Goal: Task Accomplishment & Management: Complete application form

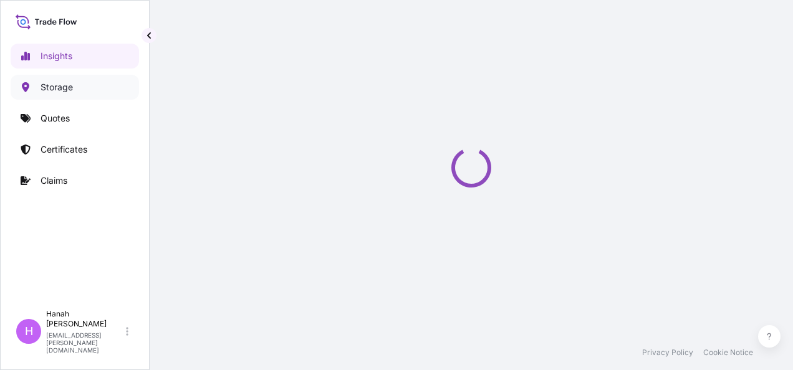
click at [61, 89] on p "Storage" at bounding box center [57, 87] width 32 height 12
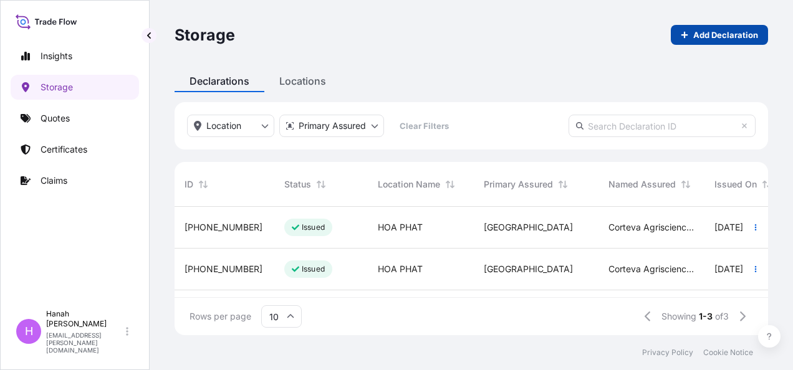
click at [715, 36] on p "Add Declaration" at bounding box center [725, 35] width 65 height 12
select select "31611"
select select "USD"
select select "mt"
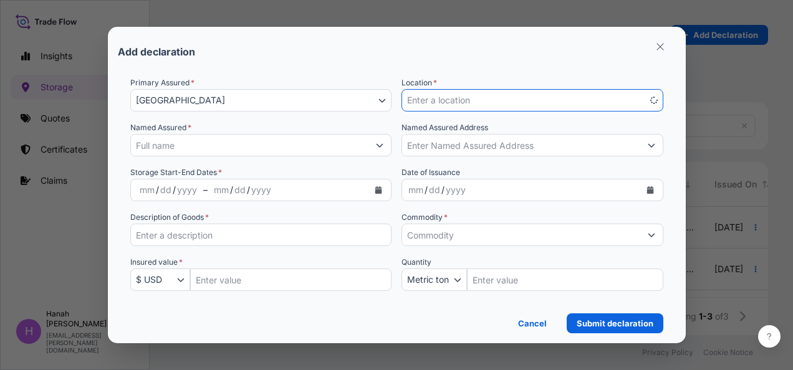
click at [439, 97] on span "Enter a location" at bounding box center [438, 100] width 63 height 12
click at [653, 100] on icon "Select Location" at bounding box center [653, 101] width 7 height 4
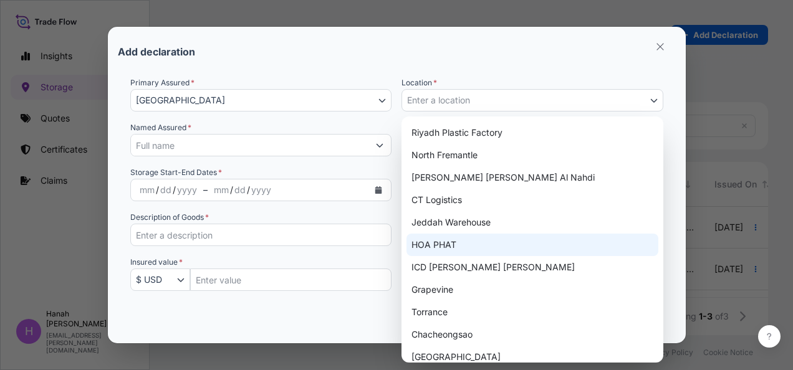
click at [444, 244] on div "HOA PHAT" at bounding box center [532, 245] width 252 height 22
select select "1957"
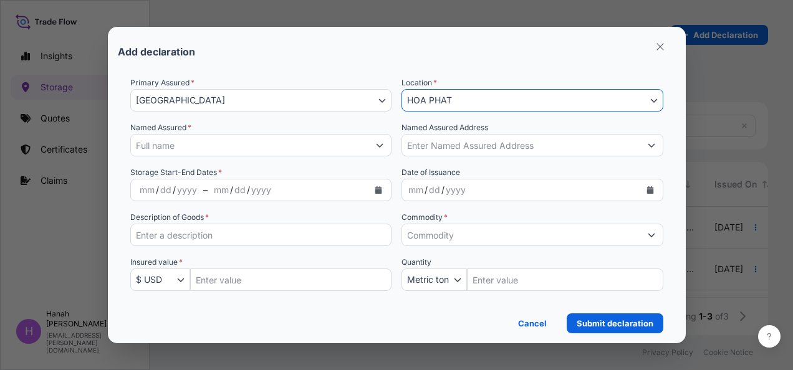
click at [171, 146] on input "Named Assured *" at bounding box center [250, 145] width 238 height 22
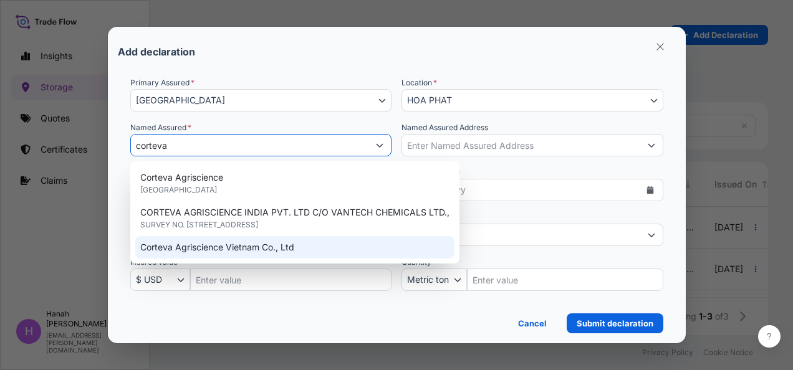
click at [227, 245] on span "Corteva Agriscience Vietnam Co., Ltd" at bounding box center [217, 247] width 154 height 12
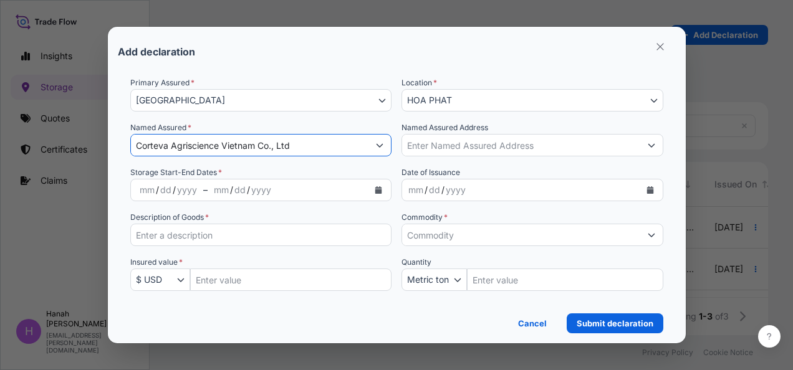
type input "Corteva Agriscience Vietnam Co., Ltd"
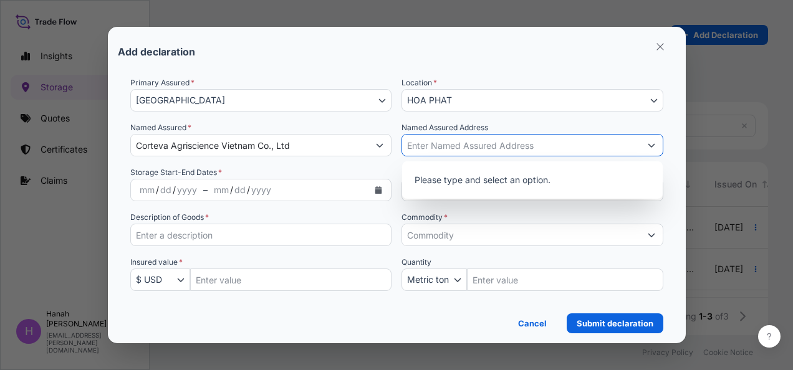
click at [451, 146] on input "Named Assured Address" at bounding box center [521, 145] width 238 height 22
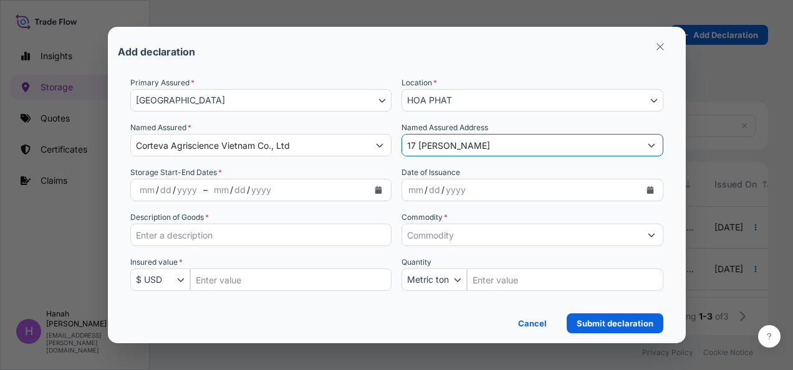
click at [648, 146] on icon "Show suggestions" at bounding box center [651, 144] width 7 height 7
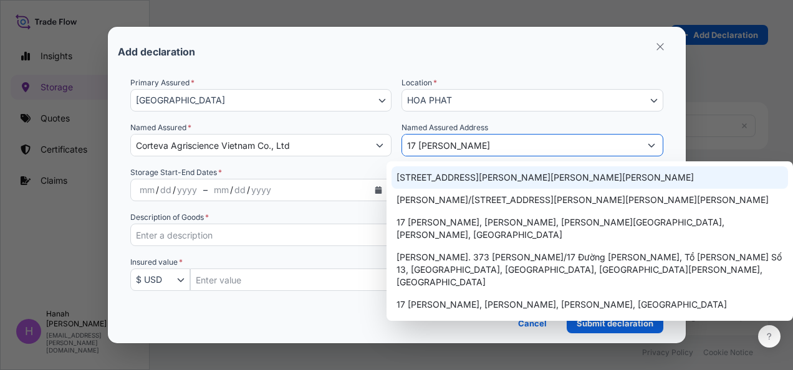
click at [466, 143] on input "17 [PERSON_NAME]" at bounding box center [521, 145] width 238 height 22
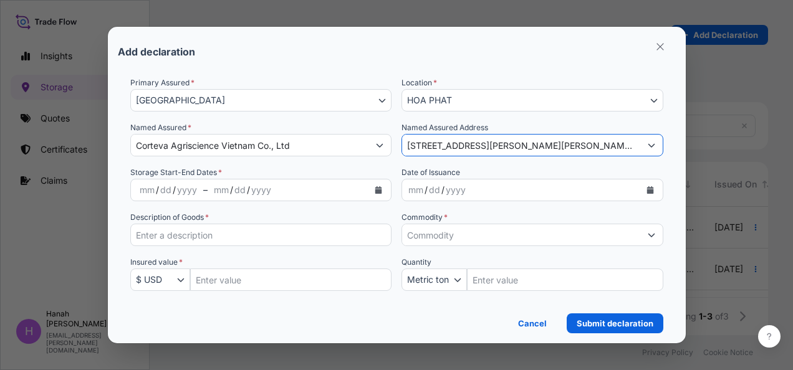
type input "[STREET_ADDRESS][PERSON_NAME][PERSON_NAME][PERSON_NAME]"
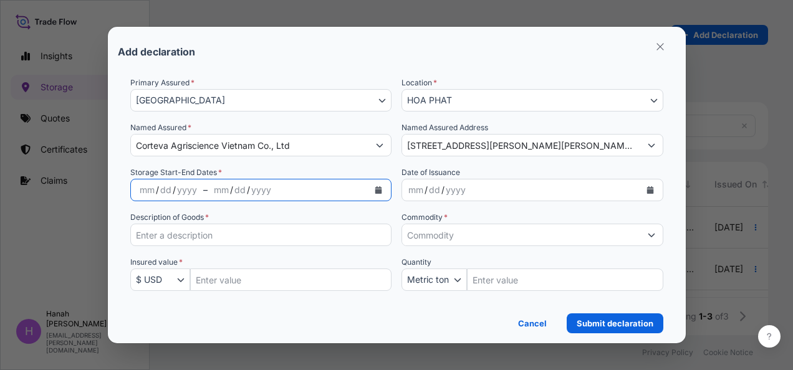
click at [379, 191] on icon "Calendar" at bounding box center [378, 189] width 7 height 7
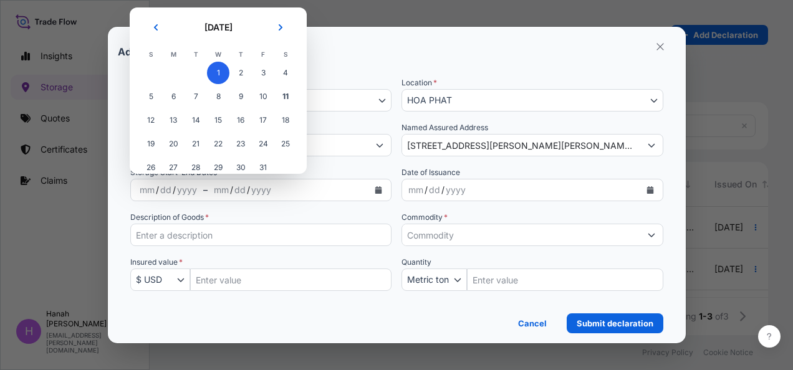
click at [222, 69] on span "1" at bounding box center [218, 73] width 22 height 22
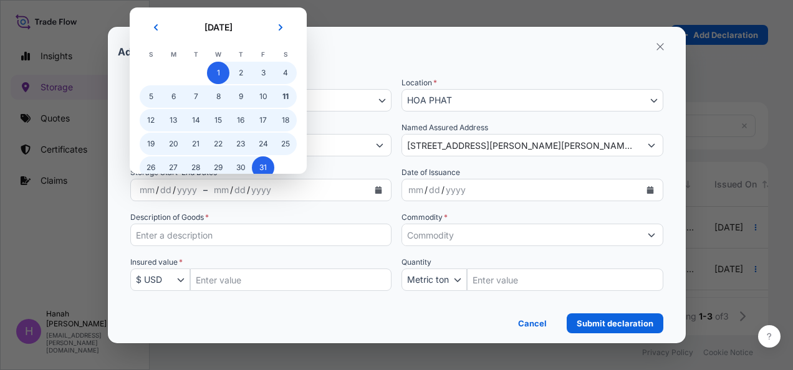
click at [267, 168] on span "31" at bounding box center [263, 167] width 22 height 22
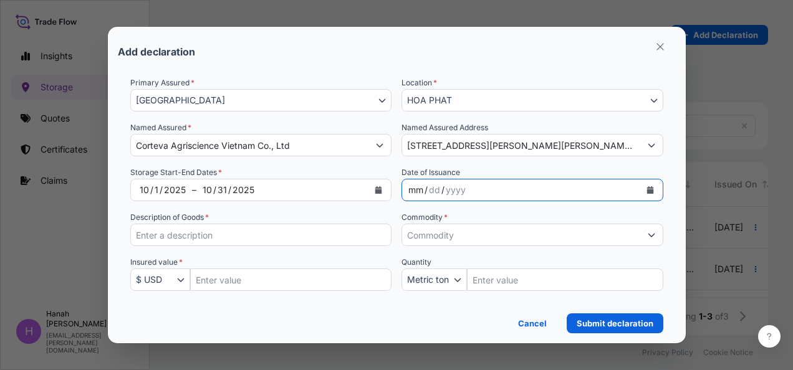
click at [582, 189] on div "mm / dd / yyyy" at bounding box center [521, 190] width 238 height 22
click at [650, 191] on icon "Calendar" at bounding box center [649, 189] width 7 height 7
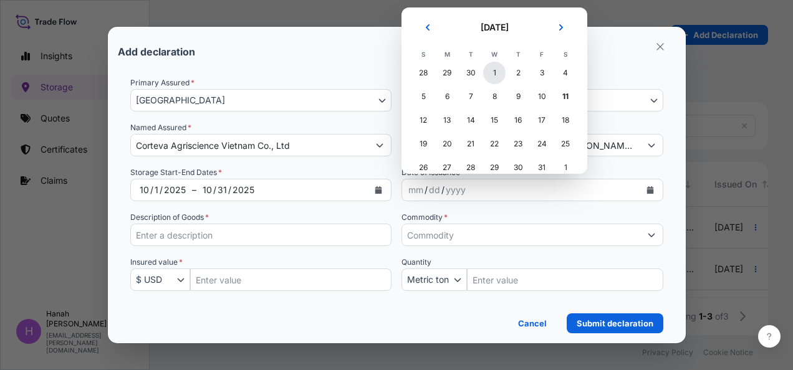
click at [494, 72] on div "1" at bounding box center [494, 73] width 22 height 22
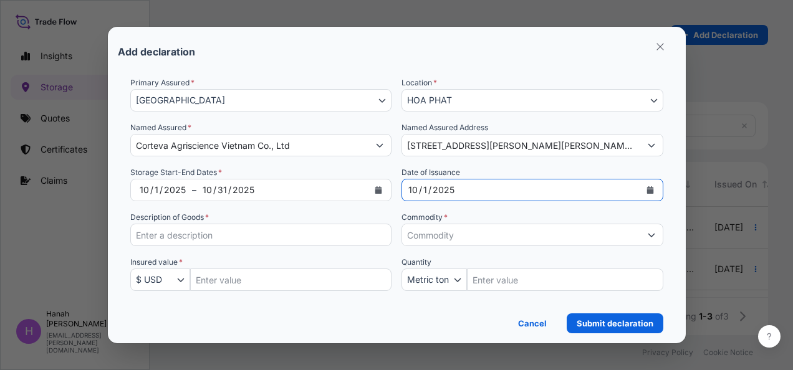
click at [230, 236] on input "Description of Goods *" at bounding box center [261, 235] width 262 height 22
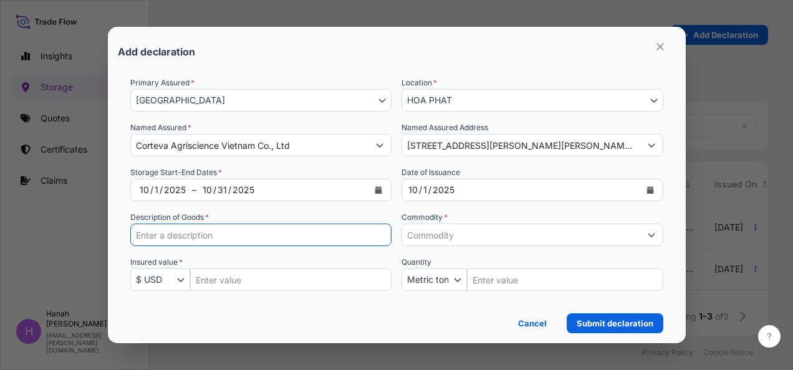
type input "Chemical, DG and Non-DG"
type input "2000000"
type input "800"
click at [476, 237] on input "Commodity *" at bounding box center [521, 235] width 238 height 22
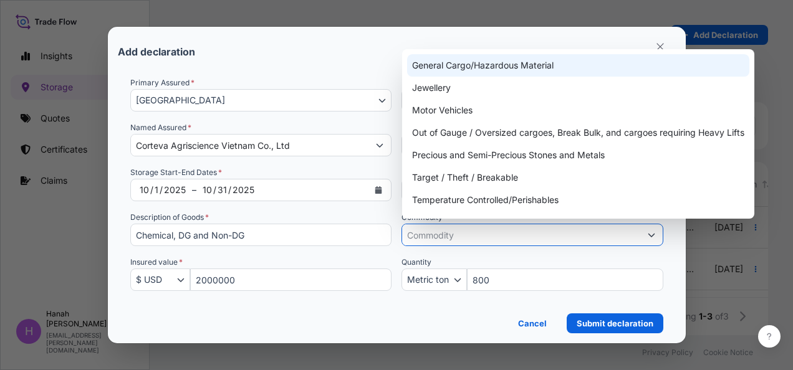
click at [457, 64] on div "General Cargo/Hazardous Material" at bounding box center [578, 65] width 342 height 22
type input "General Cargo/Hazardous Material"
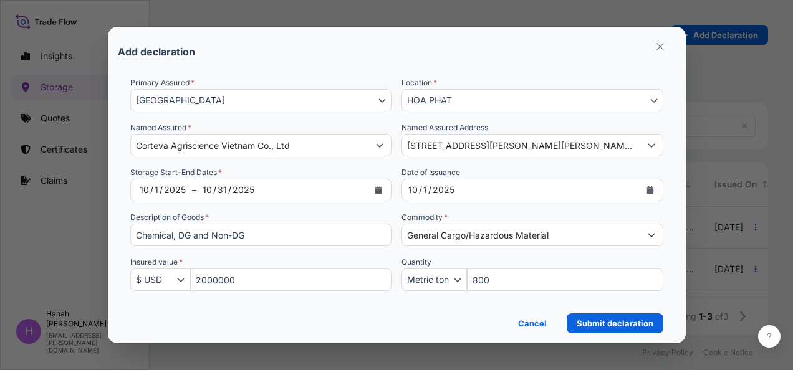
click at [514, 261] on div "Quantity Metric ton Kilogram Metric ton Pound 800" at bounding box center [532, 273] width 262 height 35
click at [606, 324] on p "Submit declaration" at bounding box center [615, 323] width 77 height 12
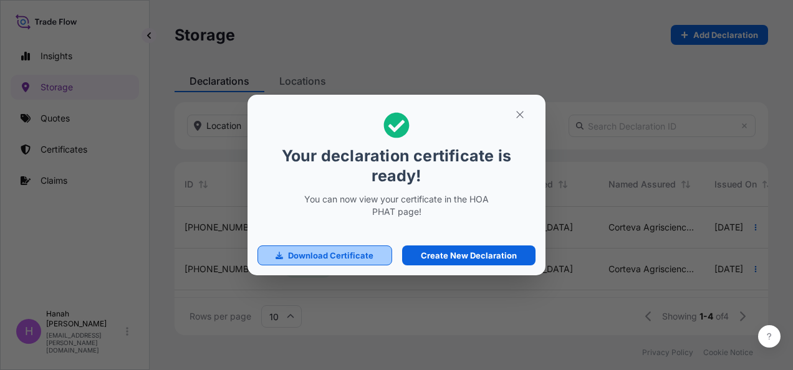
click at [314, 254] on p "Download Certificate" at bounding box center [330, 255] width 85 height 12
